Goal: Task Accomplishment & Management: Complete application form

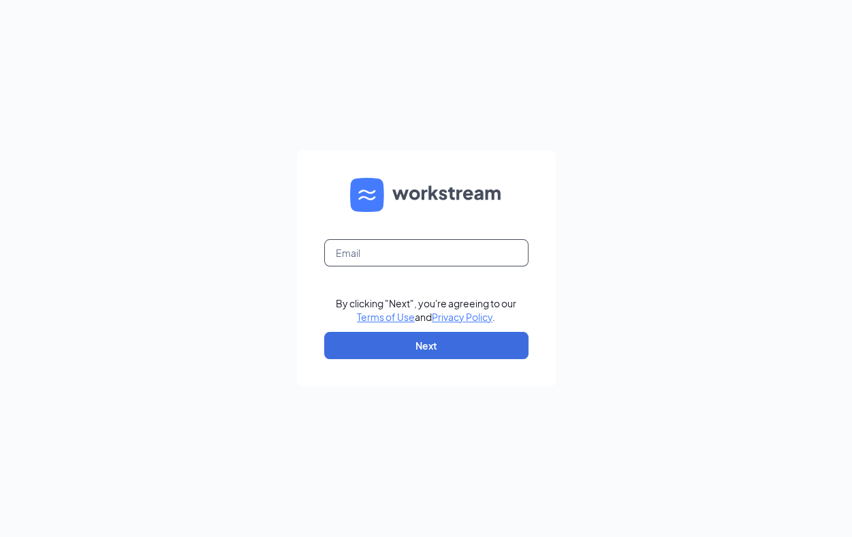
click at [415, 263] on input "text" at bounding box center [426, 252] width 204 height 27
type input "steve.brevitz@gmail.com"
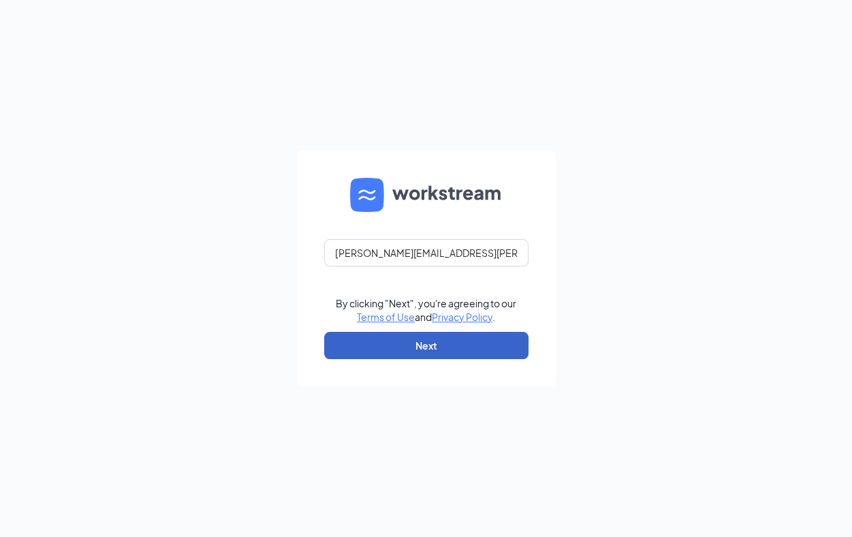
click at [410, 334] on button "Next" at bounding box center [426, 345] width 204 height 27
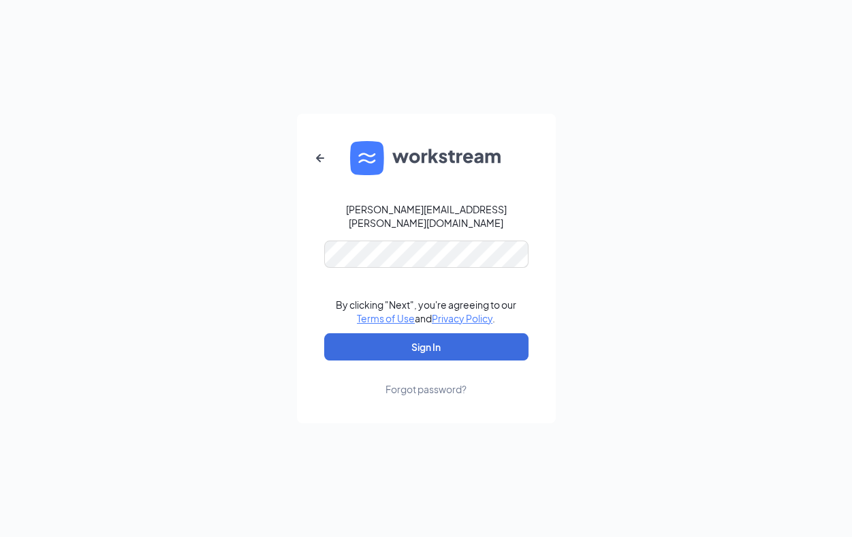
click at [385, 230] on form "steve.brevitz@gmail.com By clicking "Next", you're agreeing to our Terms of Use…" at bounding box center [426, 268] width 259 height 309
click at [382, 343] on button "Sign In" at bounding box center [426, 346] width 204 height 27
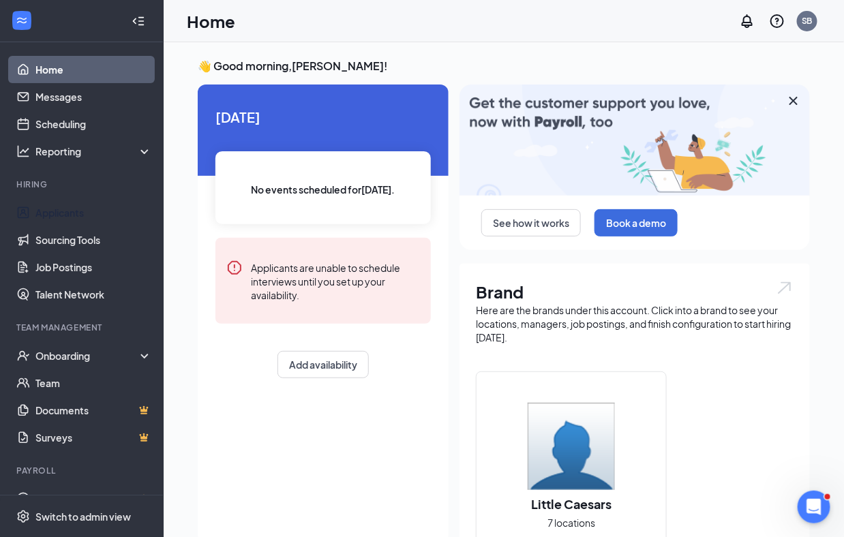
click at [108, 216] on link "Applicants" at bounding box center [93, 212] width 117 height 27
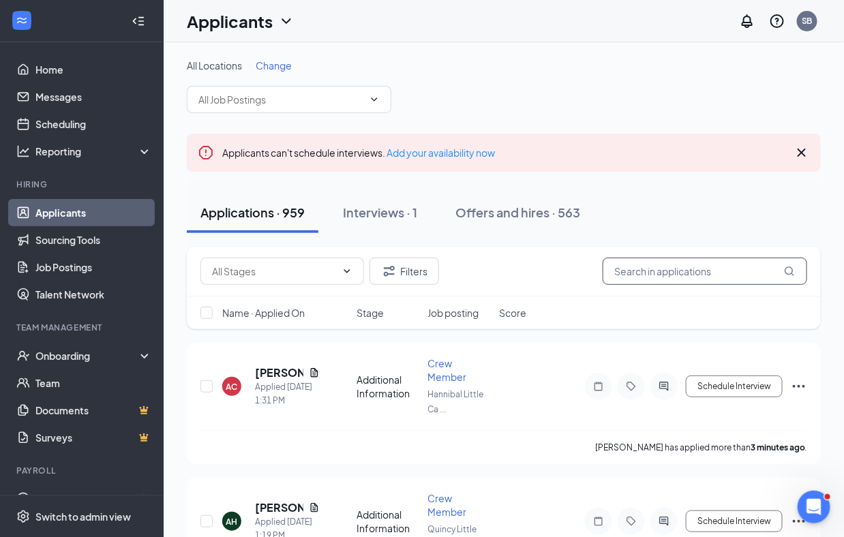
click at [663, 269] on input "text" at bounding box center [704, 271] width 204 height 27
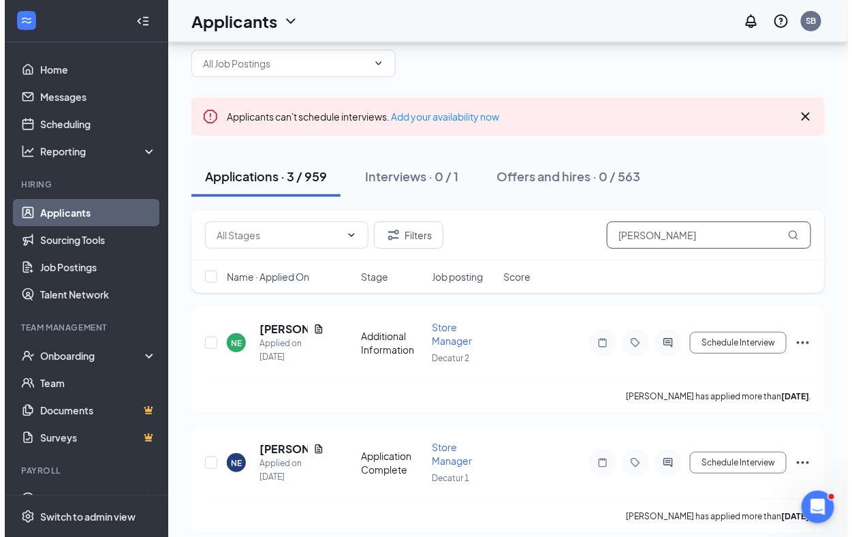
scroll to position [55, 0]
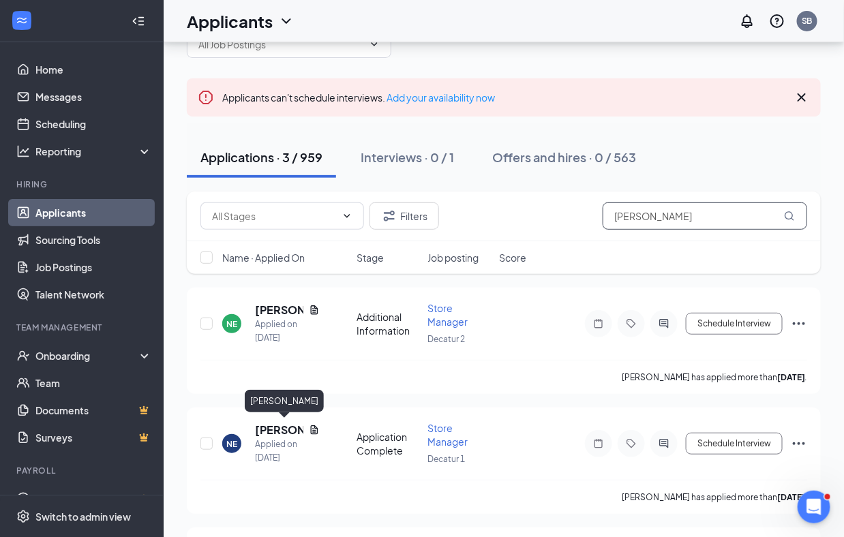
type input "[PERSON_NAME]"
click at [269, 427] on h5 "[PERSON_NAME]" at bounding box center [279, 429] width 48 height 15
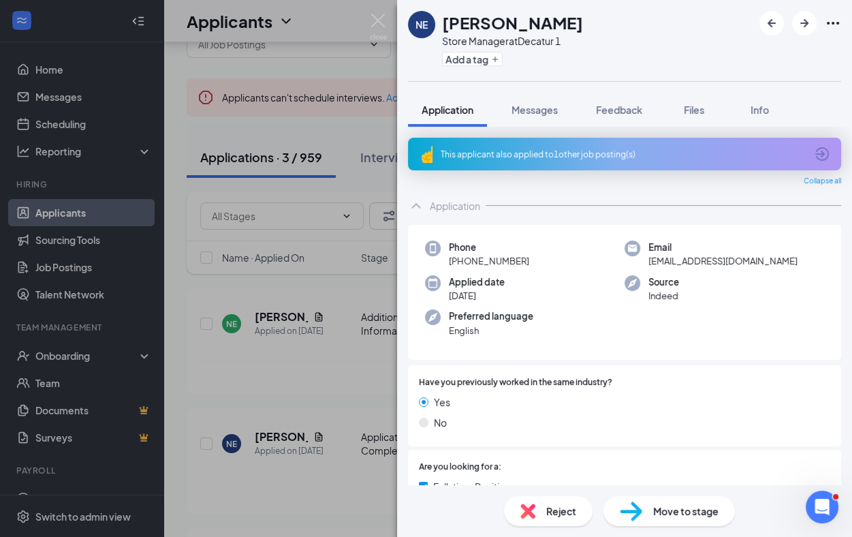
click at [642, 508] on div "Move to stage" at bounding box center [670, 511] width 132 height 30
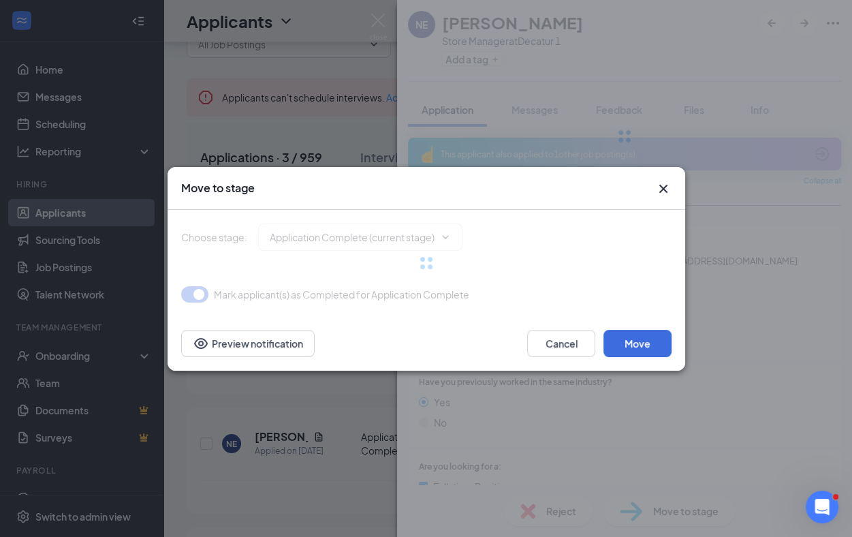
type input "Onsite Interview (next stage)"
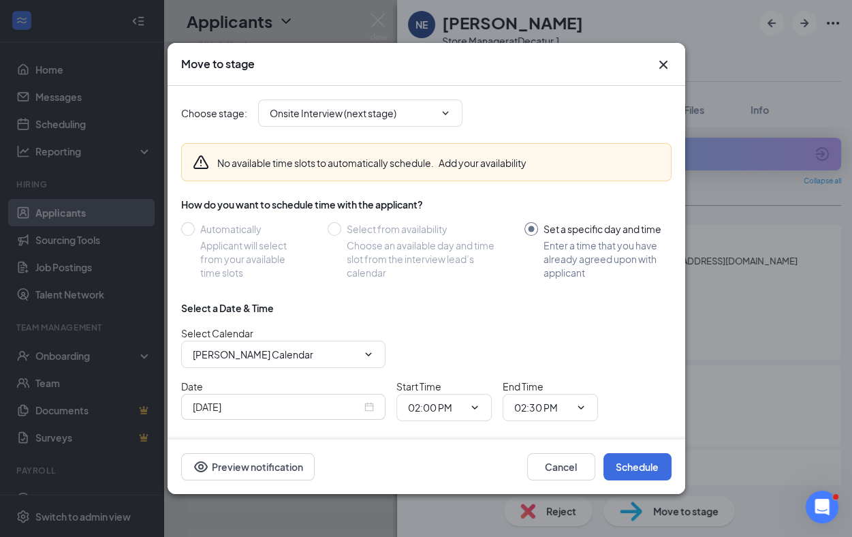
click at [446, 113] on icon "ChevronDown" at bounding box center [445, 112] width 6 height 3
click at [548, 467] on button "Cancel" at bounding box center [561, 466] width 68 height 27
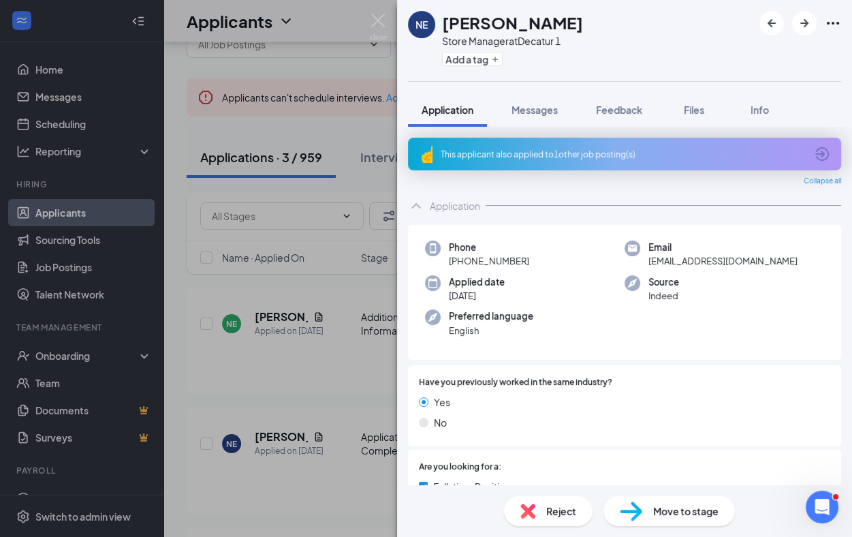
click at [655, 512] on span "Move to stage" at bounding box center [685, 511] width 65 height 15
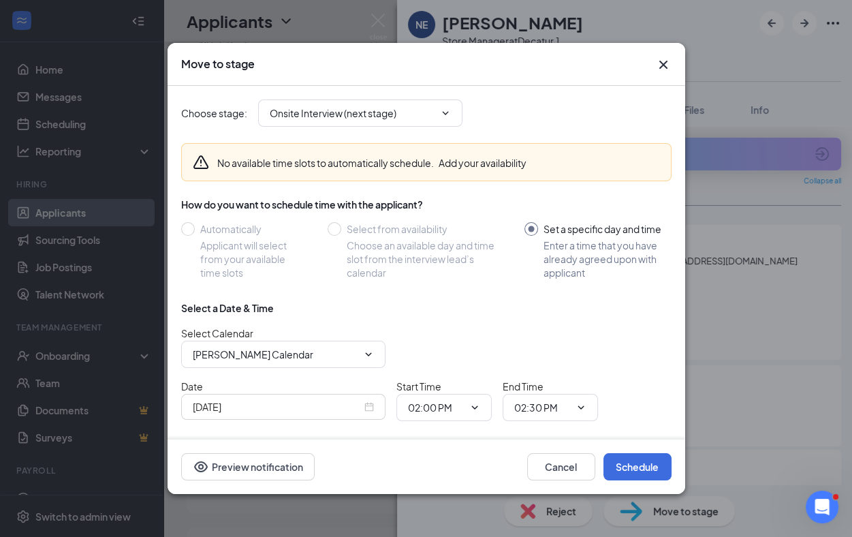
click at [315, 467] on div "Cancel Schedule Preview notification" at bounding box center [426, 466] width 491 height 27
click at [434, 117] on input "Onsite Interview (next stage)" at bounding box center [352, 113] width 165 height 15
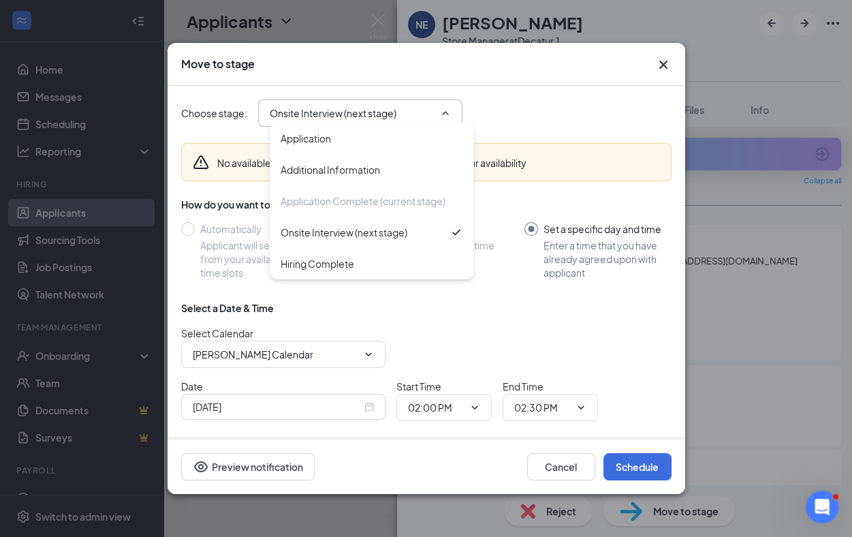
click at [335, 265] on div "Hiring Complete" at bounding box center [318, 263] width 74 height 15
type input "Hiring Complete"
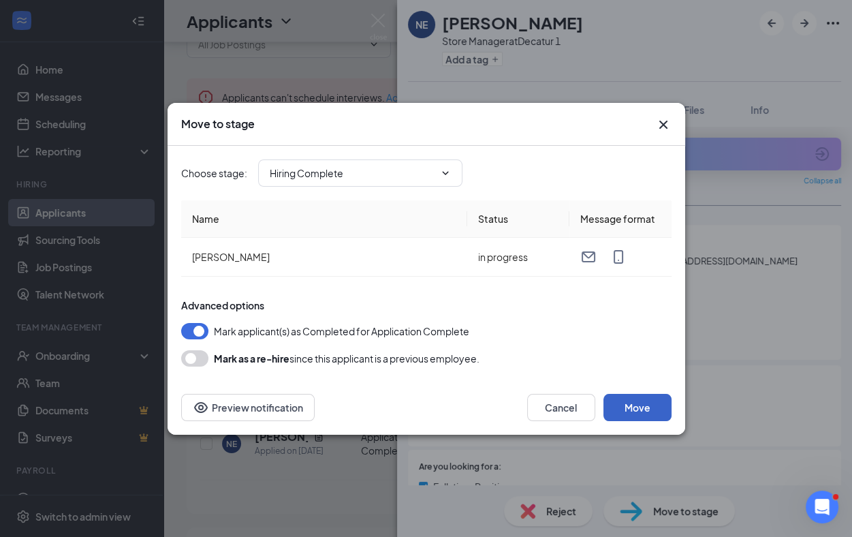
click at [617, 412] on button "Move" at bounding box center [638, 407] width 68 height 27
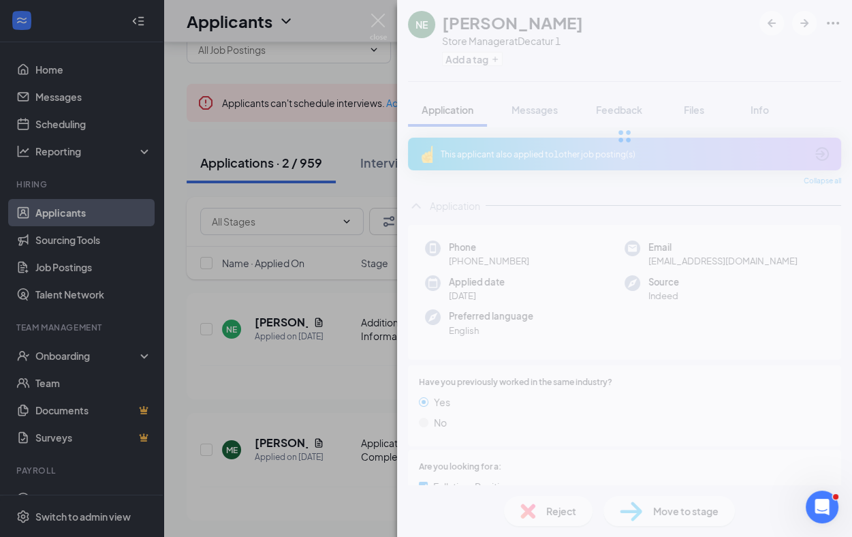
scroll to position [46, 0]
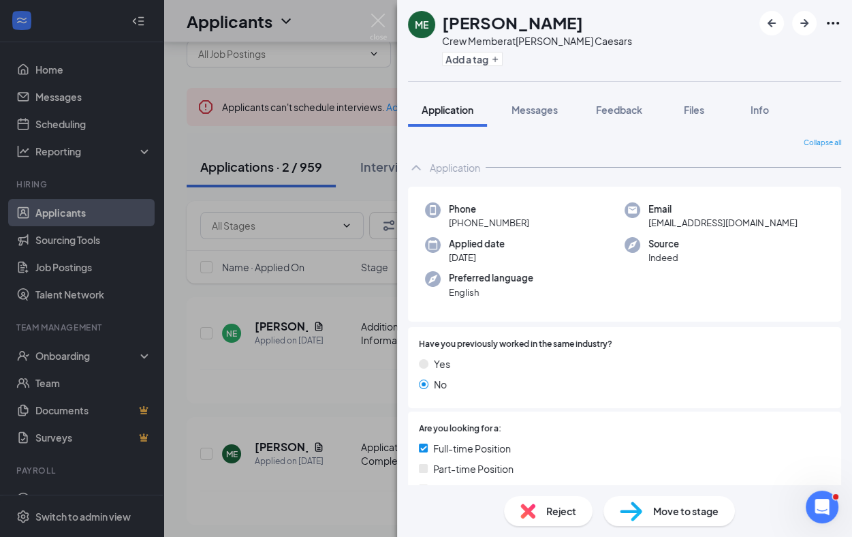
click at [66, 356] on div "ME [PERSON_NAME] Crew Member at Hannibal Little Caesars Add a tag Application M…" at bounding box center [426, 268] width 852 height 537
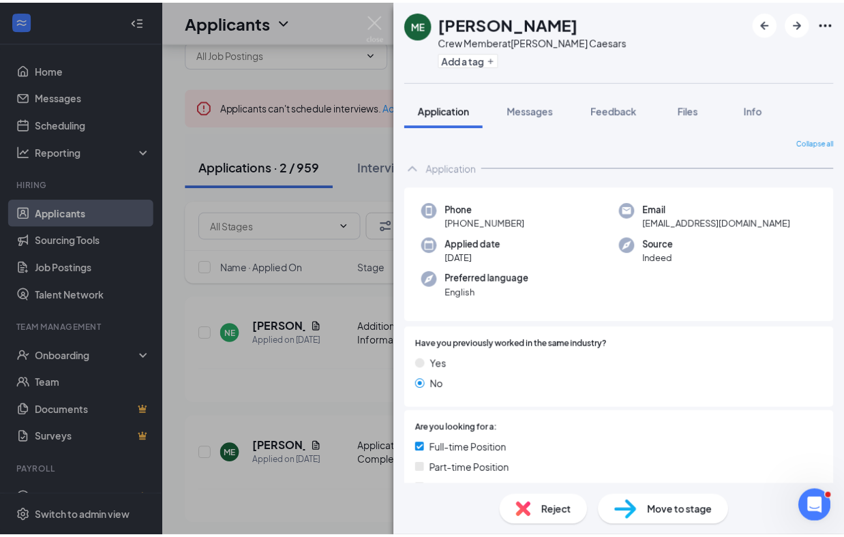
scroll to position [55, 0]
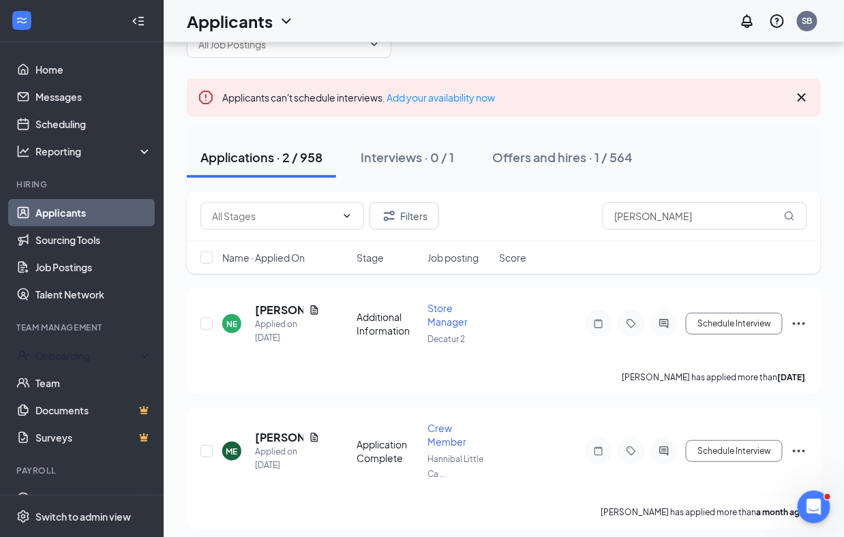
click at [75, 356] on div "Onboarding" at bounding box center [87, 356] width 105 height 14
click at [80, 385] on link "Overview" at bounding box center [92, 385] width 119 height 27
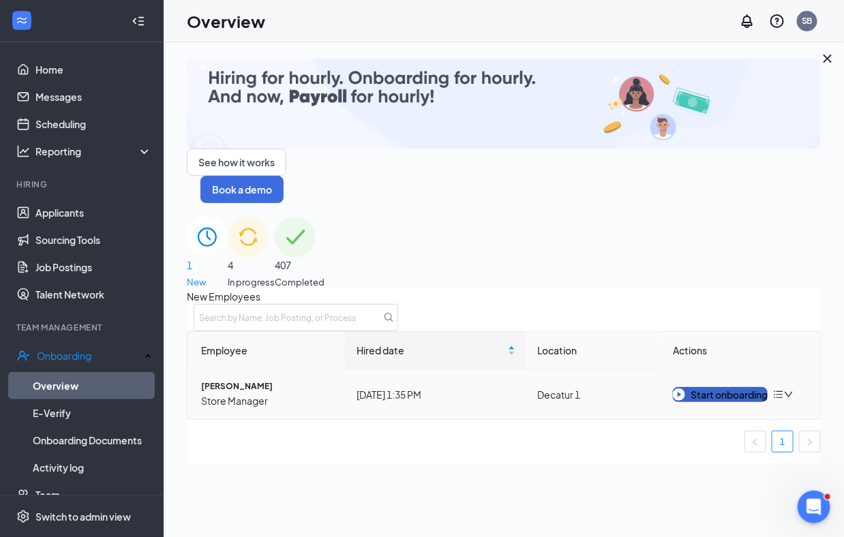
click at [729, 387] on div "Start onboarding" at bounding box center [720, 394] width 95 height 15
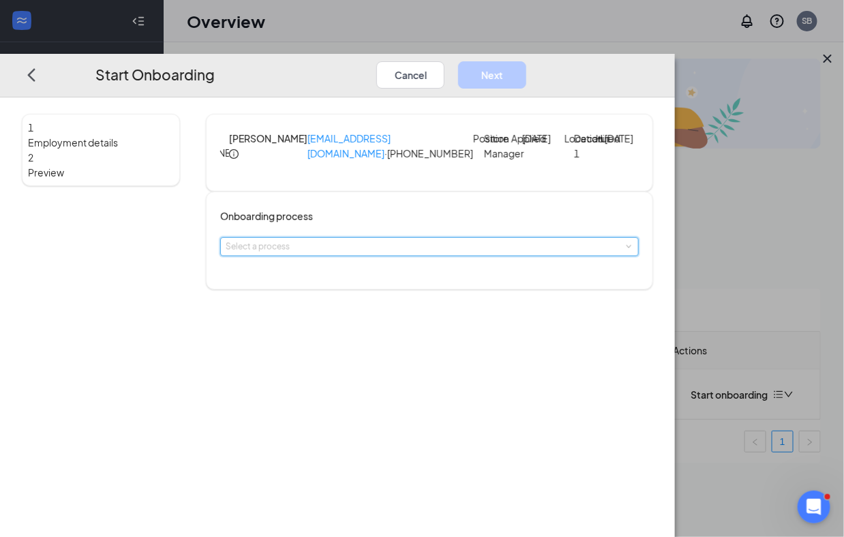
click at [626, 249] on span at bounding box center [629, 246] width 6 height 6
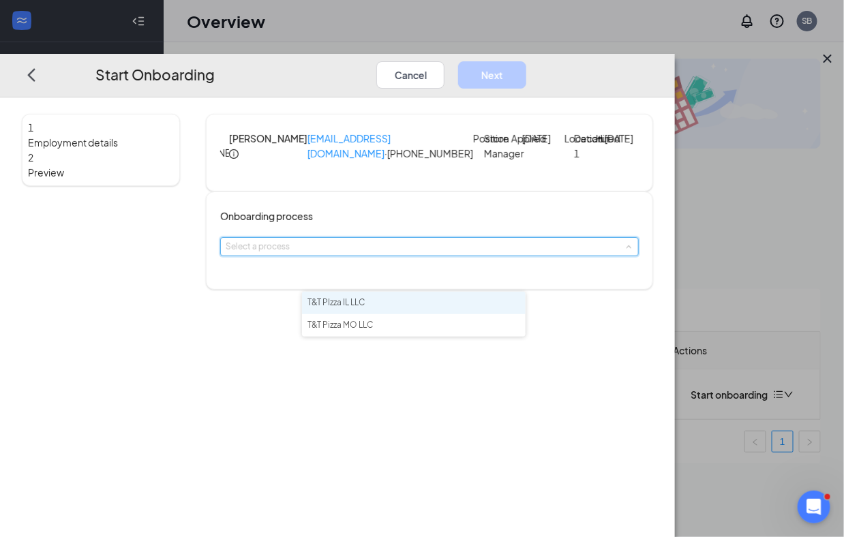
click at [415, 301] on li "T&T PIzza IL LLC" at bounding box center [414, 303] width 224 height 22
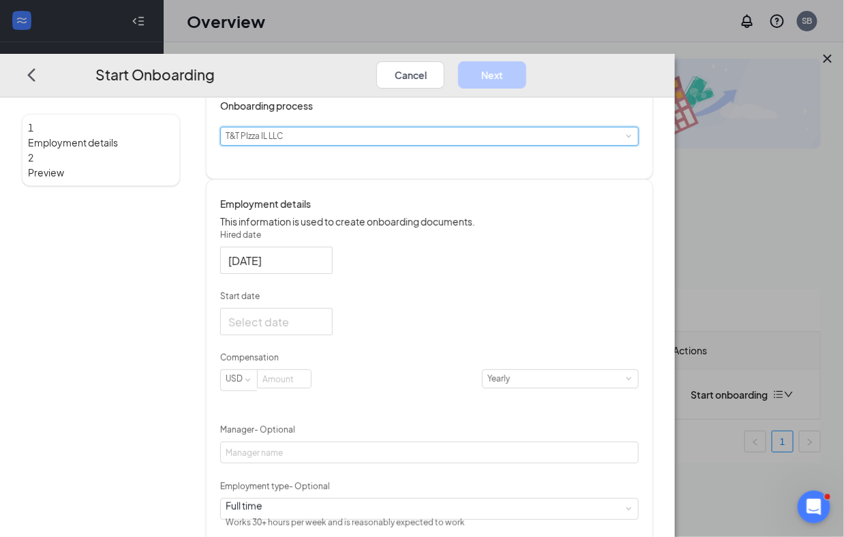
scroll to position [111, 0]
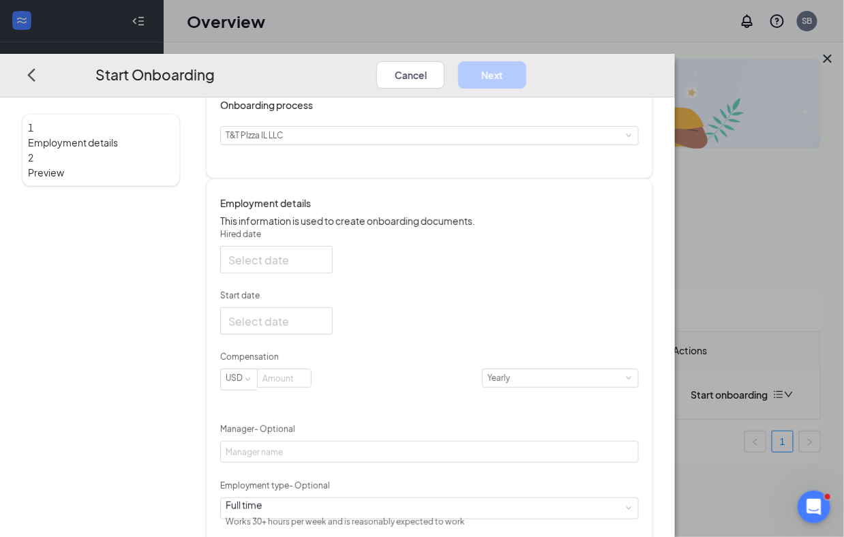
click at [324, 268] on div at bounding box center [276, 259] width 96 height 17
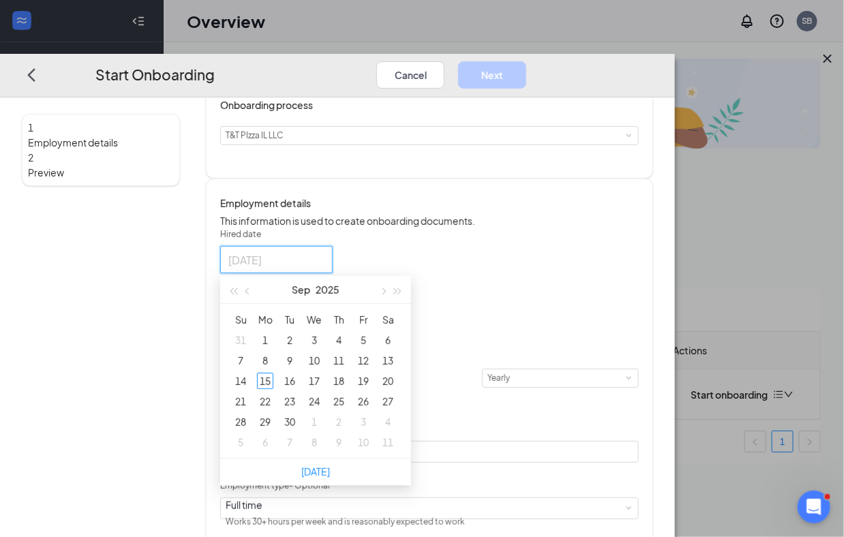
type input "[DATE]"
click at [298, 410] on div "23" at bounding box center [289, 401] width 16 height 16
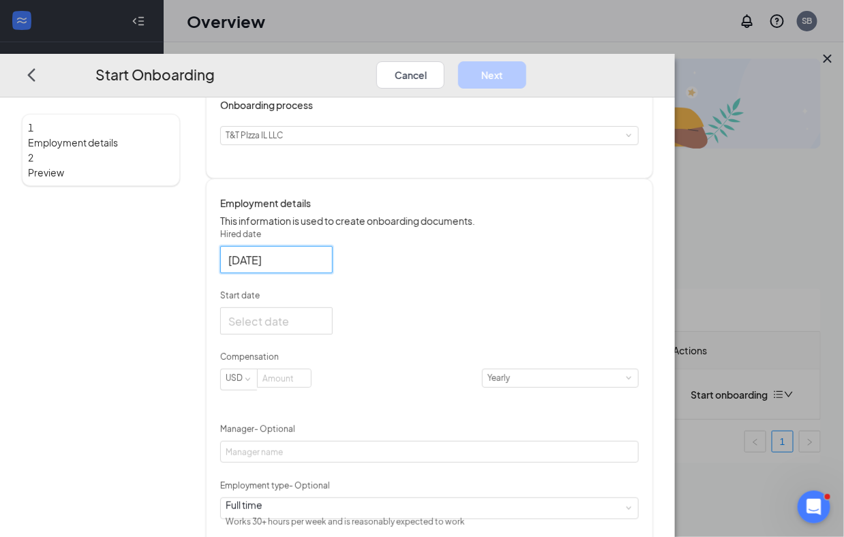
click at [324, 329] on div at bounding box center [276, 320] width 96 height 17
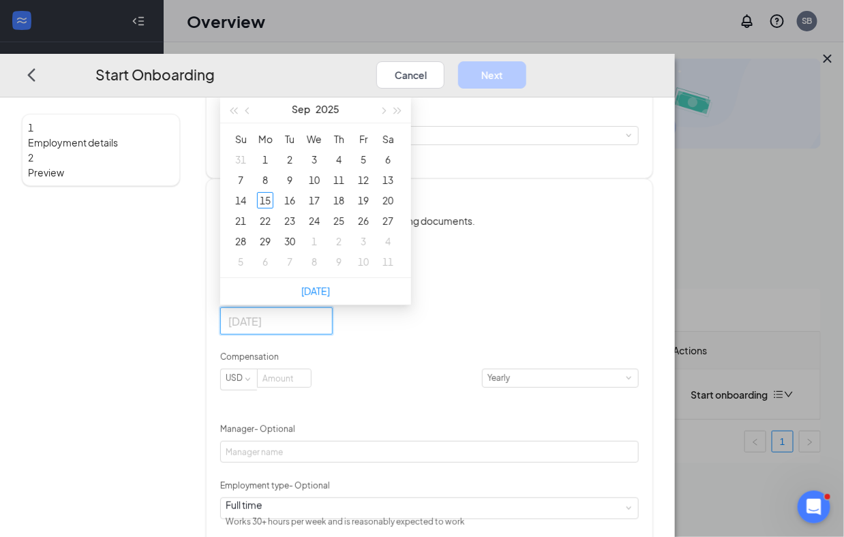
type input "[DATE]"
click at [298, 229] on div "23" at bounding box center [289, 221] width 16 height 16
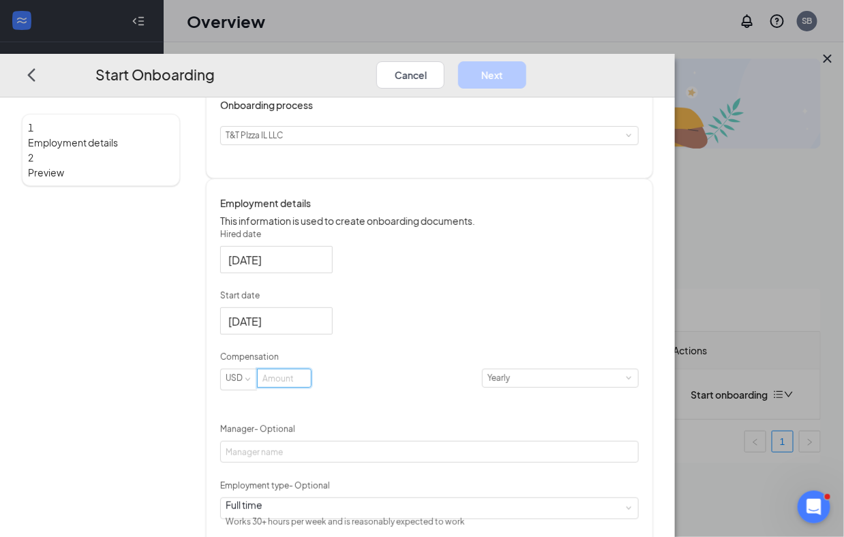
click at [311, 387] on input at bounding box center [284, 378] width 53 height 18
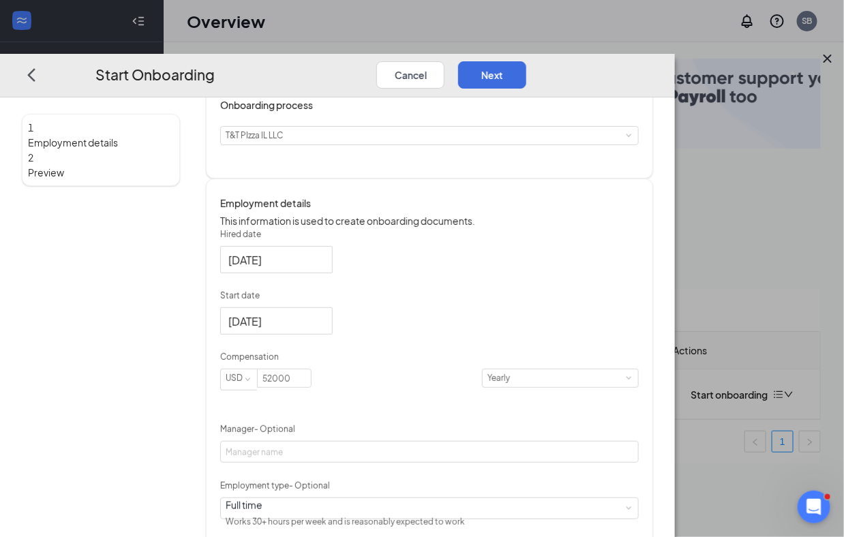
click at [492, 335] on div "[DATE]" at bounding box center [429, 320] width 418 height 27
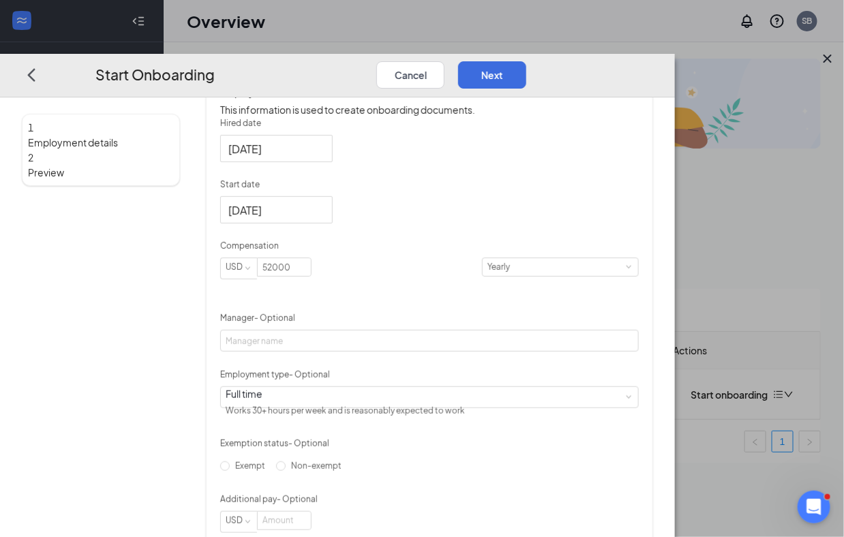
scroll to position [223, 0]
click at [311, 275] on input "52000" at bounding box center [284, 267] width 53 height 18
type input "52000"
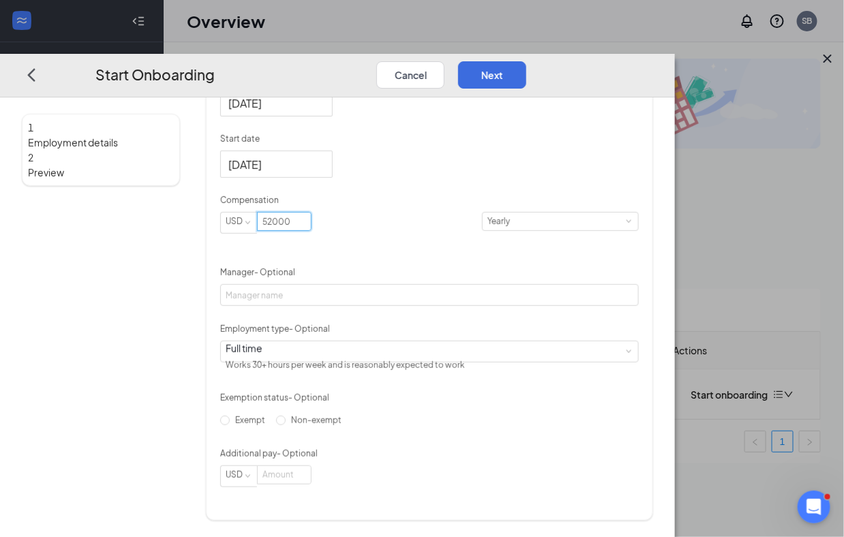
scroll to position [324, 0]
click at [230, 416] on input "Exempt" at bounding box center [225, 421] width 10 height 10
radio input "true"
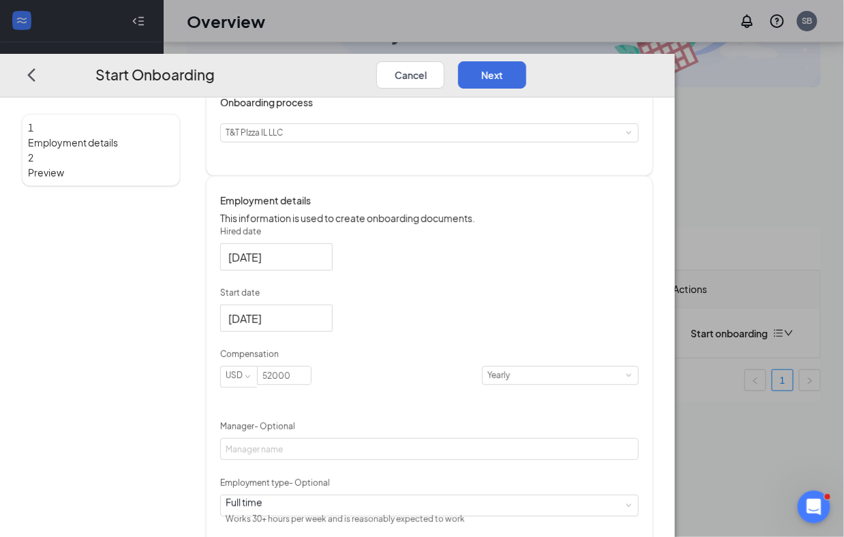
scroll to position [0, 0]
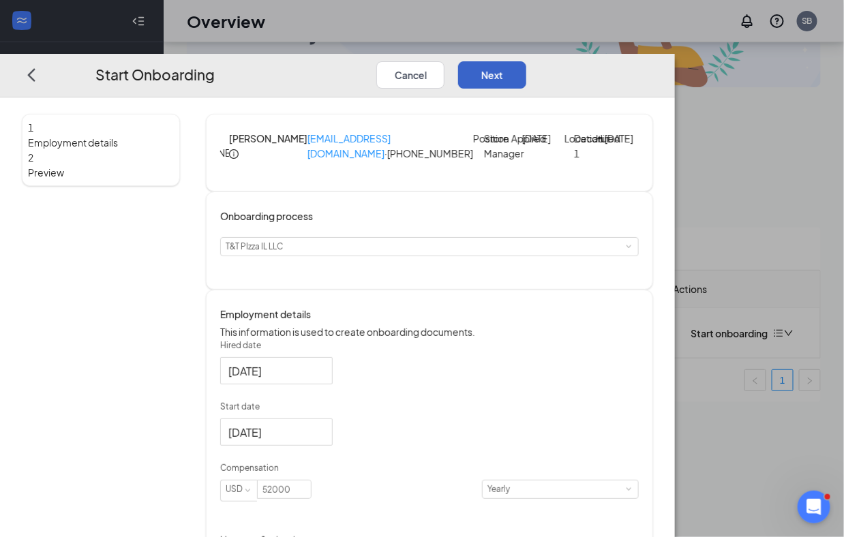
click at [526, 61] on button "Next" at bounding box center [492, 74] width 68 height 27
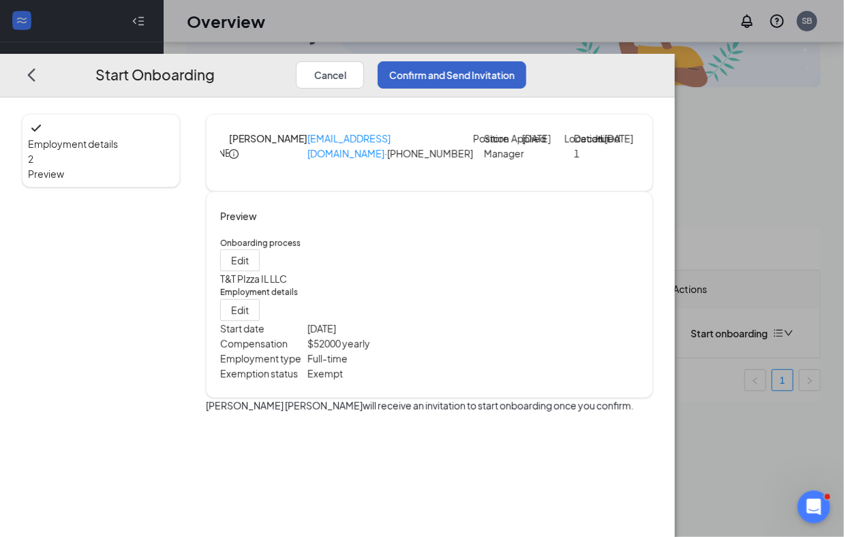
click at [526, 61] on button "Confirm and Send Invitation" at bounding box center [452, 74] width 149 height 27
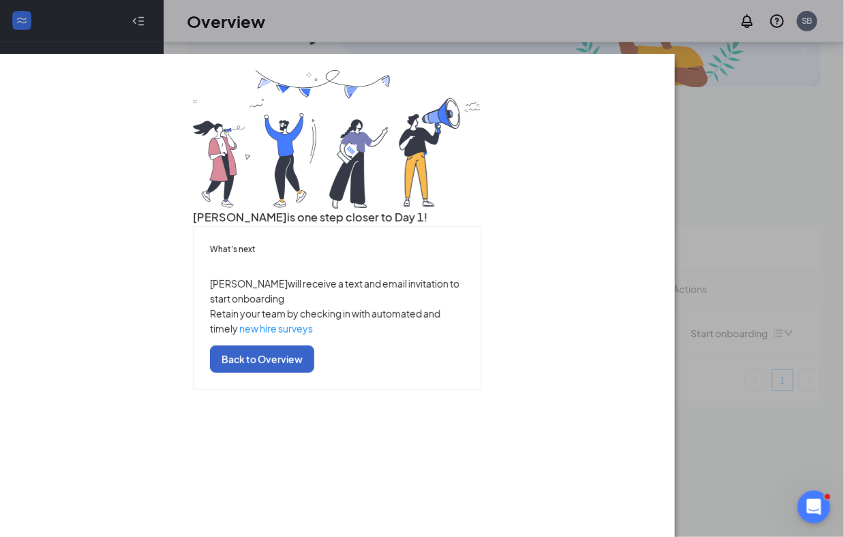
click at [314, 373] on button "Back to Overview" at bounding box center [262, 358] width 104 height 27
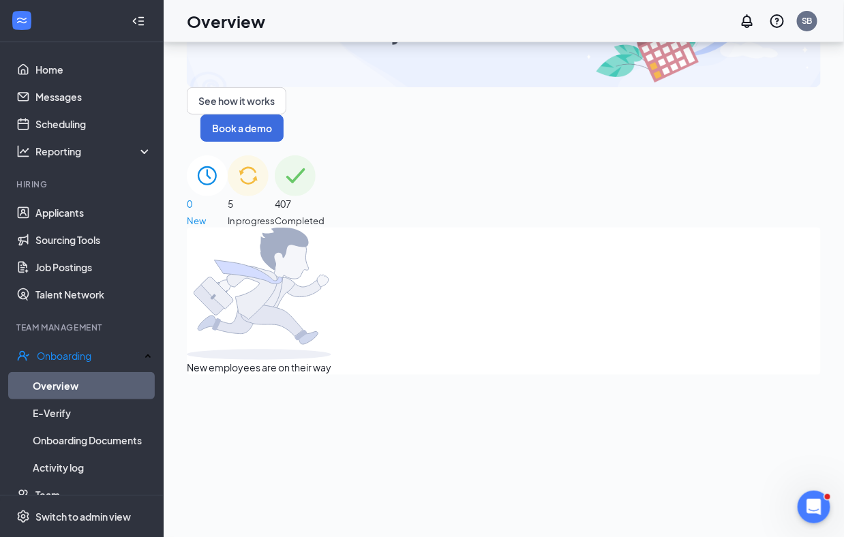
click at [268, 155] on img at bounding box center [248, 175] width 41 height 41
